Goal: Browse casually: Explore the website without a specific task or goal

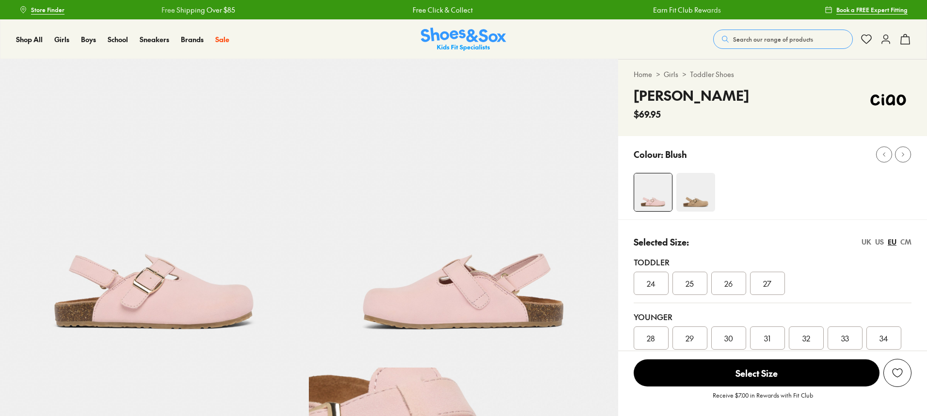
select select "*"
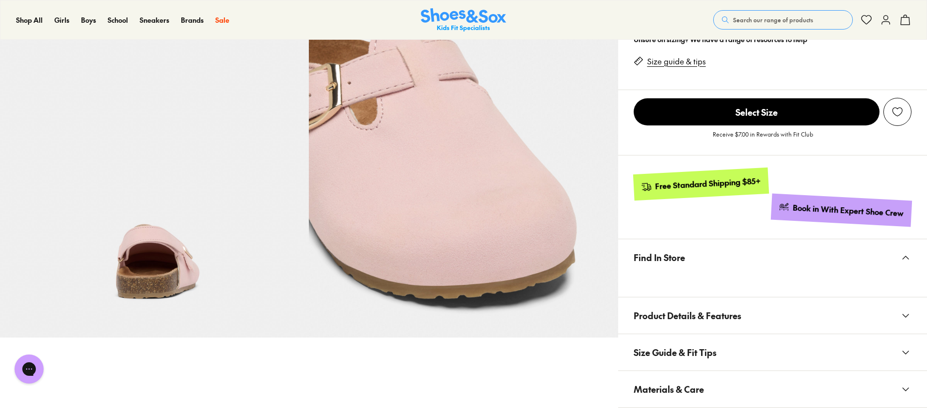
click at [463, 5] on div "Shop All Shop All Shop All New Arrivals Up to 40% Off Sale Online Only Best Sel…" at bounding box center [463, 20] width 927 height 40
click at [465, 18] on img at bounding box center [463, 20] width 85 height 24
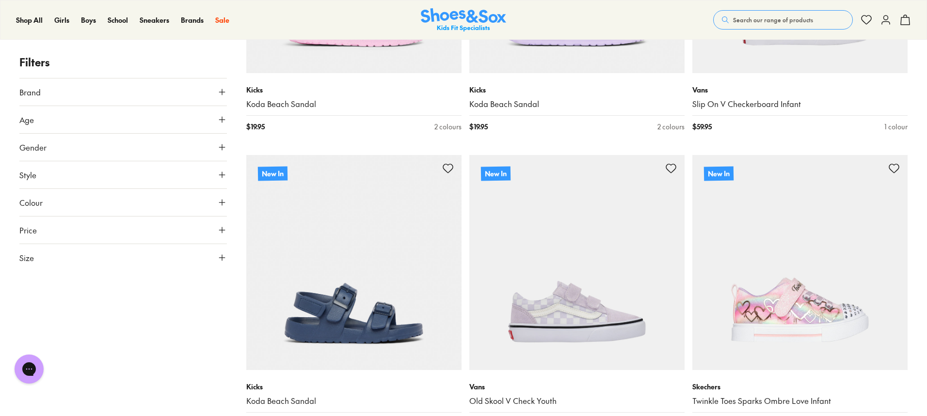
scroll to position [3152, 0]
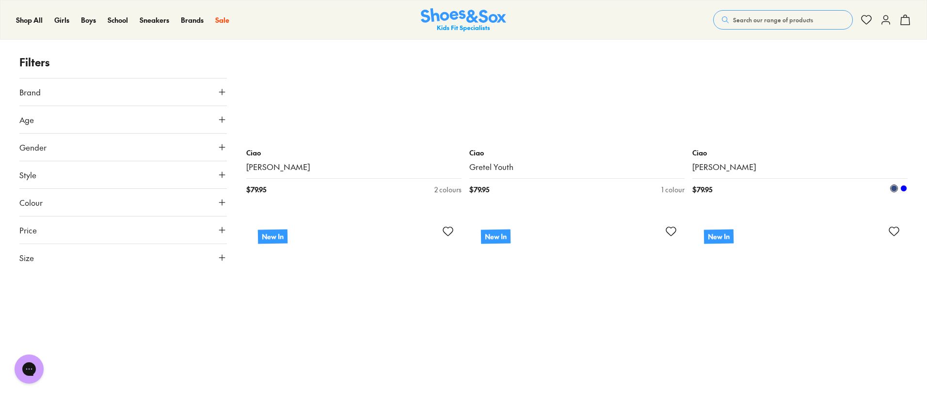
scroll to position [4752, 0]
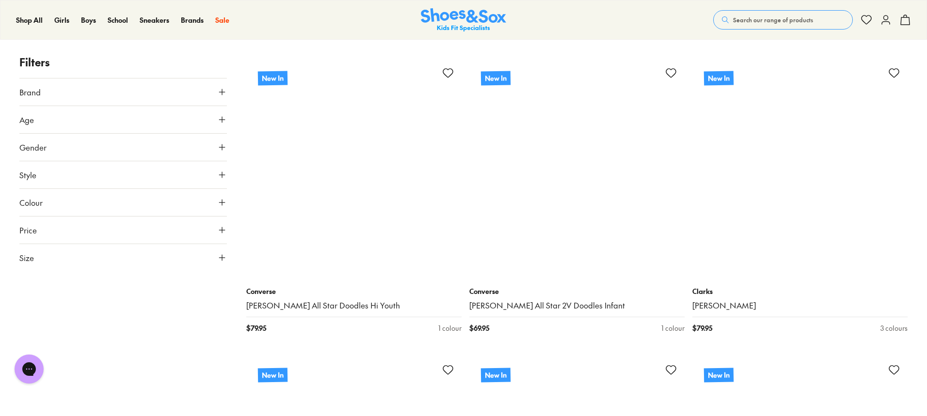
scroll to position [8176, 0]
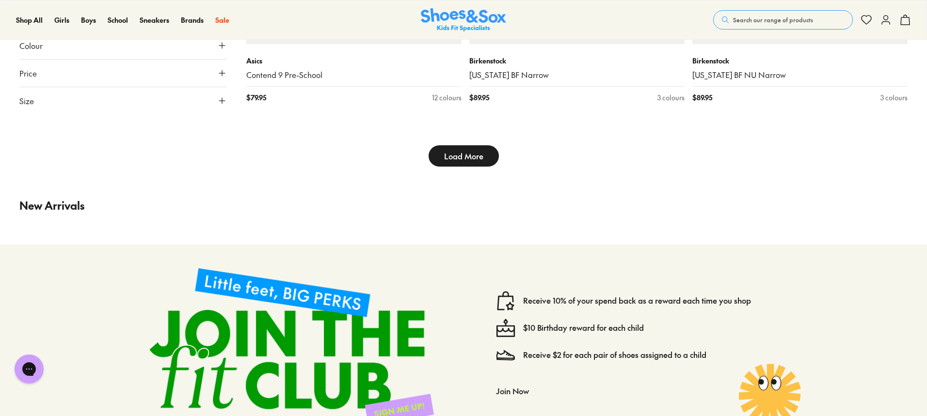
scroll to position [9612, 0]
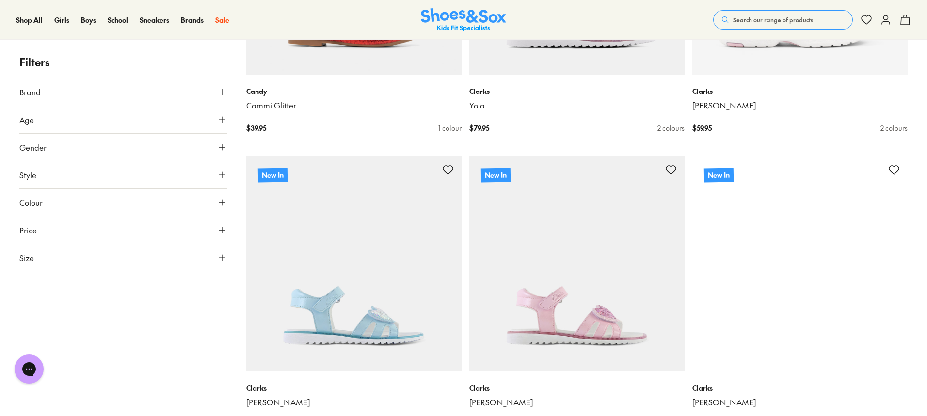
scroll to position [12957, 0]
